Goal: Check status: Check status

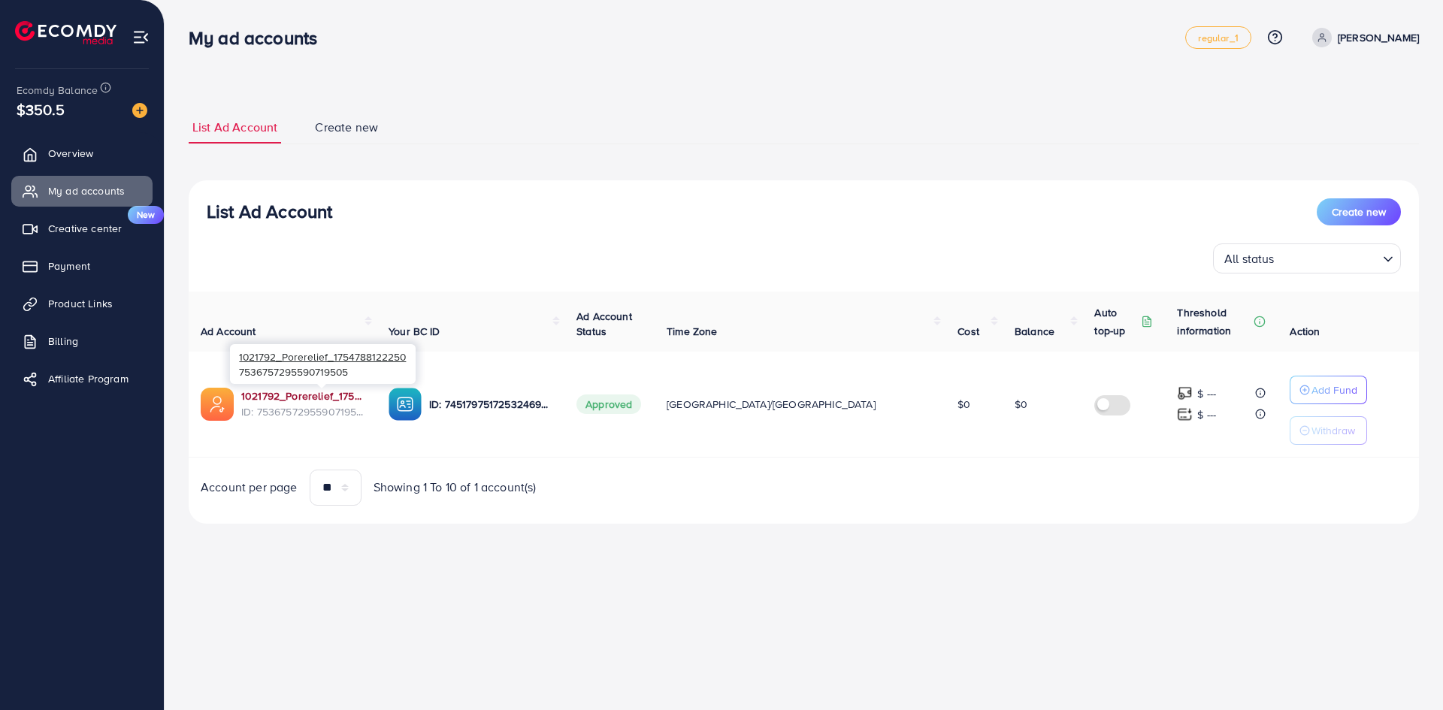
click at [323, 393] on link "1021792_Porerelief_1754788122250" at bounding box center [302, 396] width 123 height 15
click at [365, 410] on span "ID: 7536757295590719505" at bounding box center [302, 411] width 123 height 15
click at [503, 400] on p "ID: 7451797517253246993" at bounding box center [490, 404] width 123 height 18
click at [365, 402] on link "1021792_Porerelief_1754788122250" at bounding box center [302, 396] width 123 height 15
click at [1399, 669] on body "My ad accounts regular_1 Help Center Contact Support Plans and Pricing Term and…" at bounding box center [721, 355] width 1443 height 710
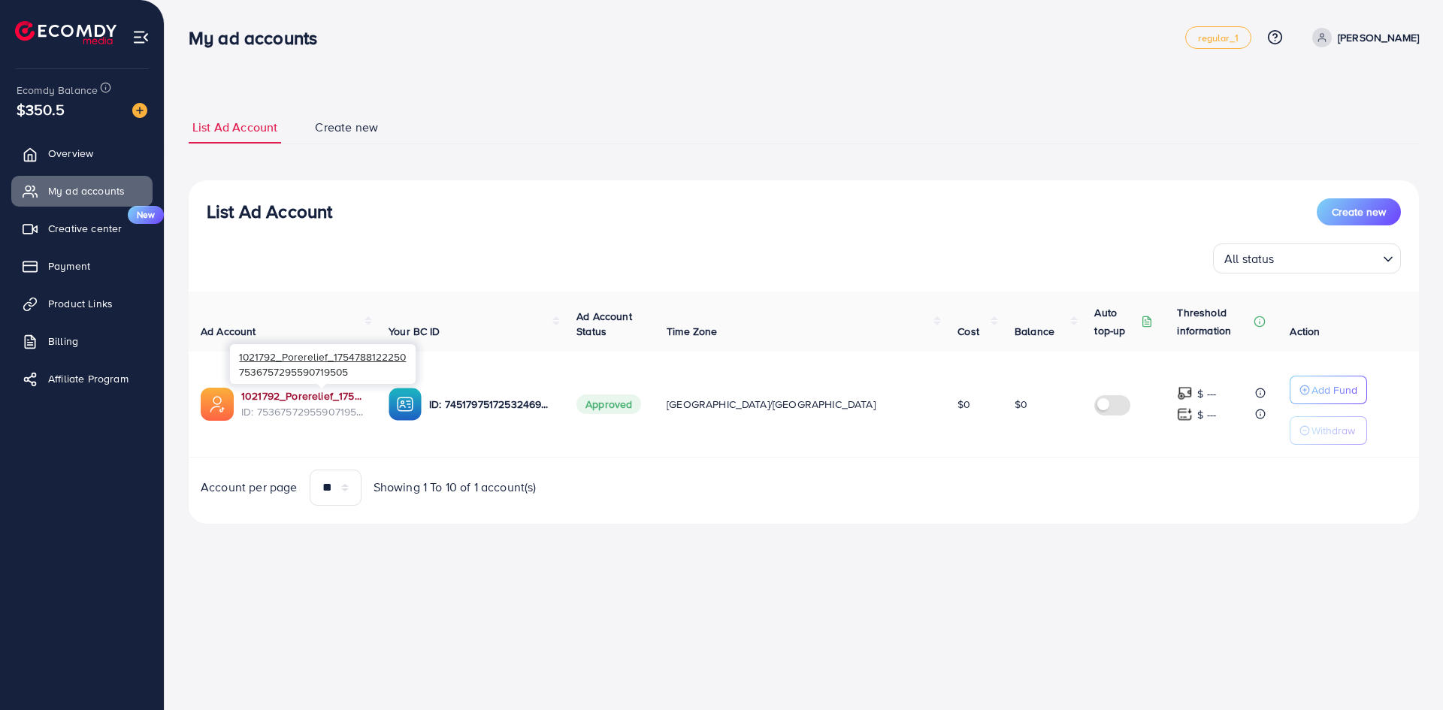
click at [365, 393] on link "1021792_Porerelief_1754788122250" at bounding box center [302, 396] width 123 height 15
click at [338, 392] on link "1021792_Porerelief_1754788122250" at bounding box center [302, 396] width 123 height 15
